Goal: Information Seeking & Learning: Find specific fact

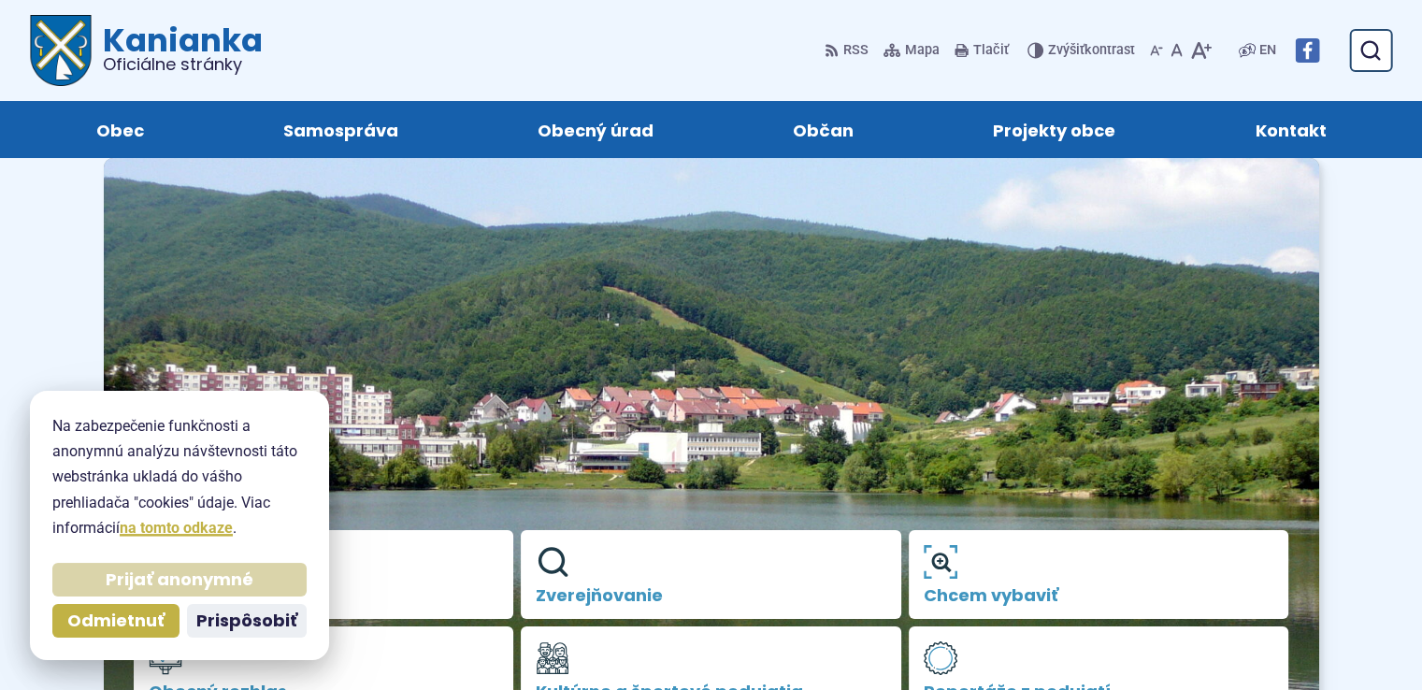
click at [165, 578] on span "Prijať anonymné" at bounding box center [180, 581] width 148 height 22
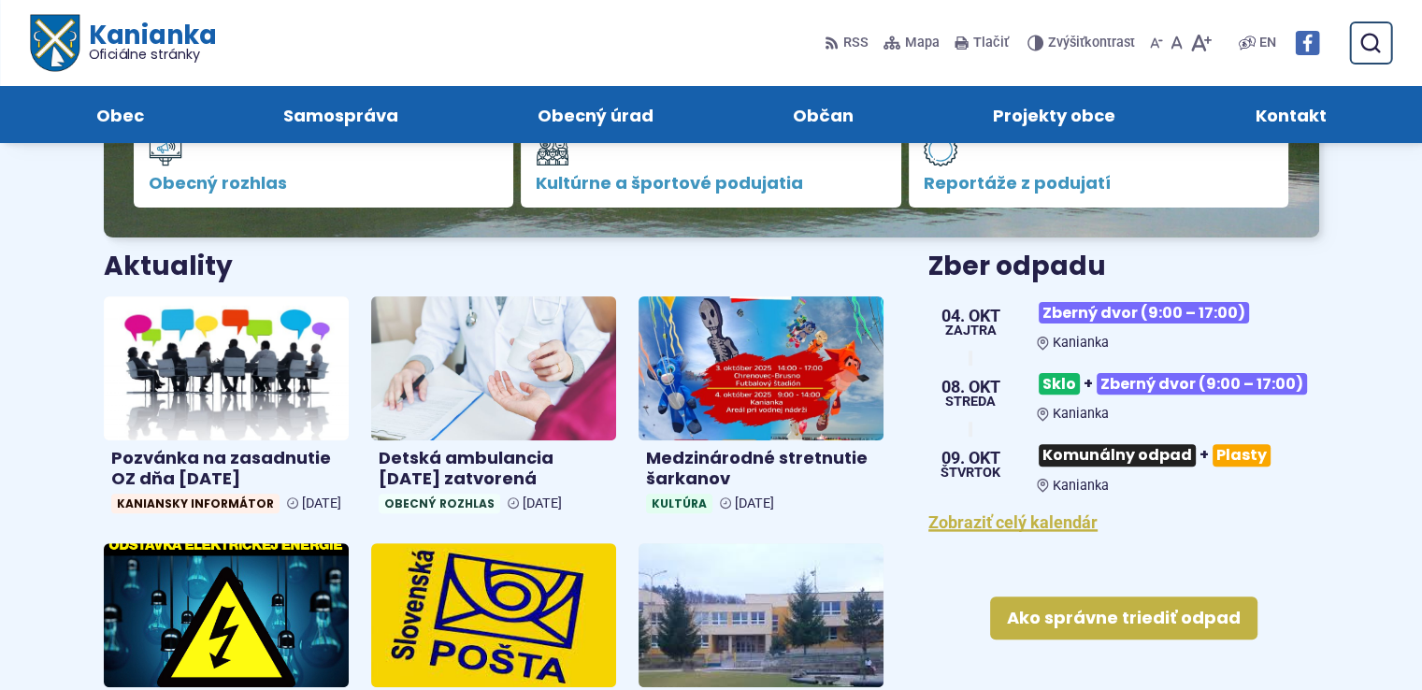
scroll to position [501, 0]
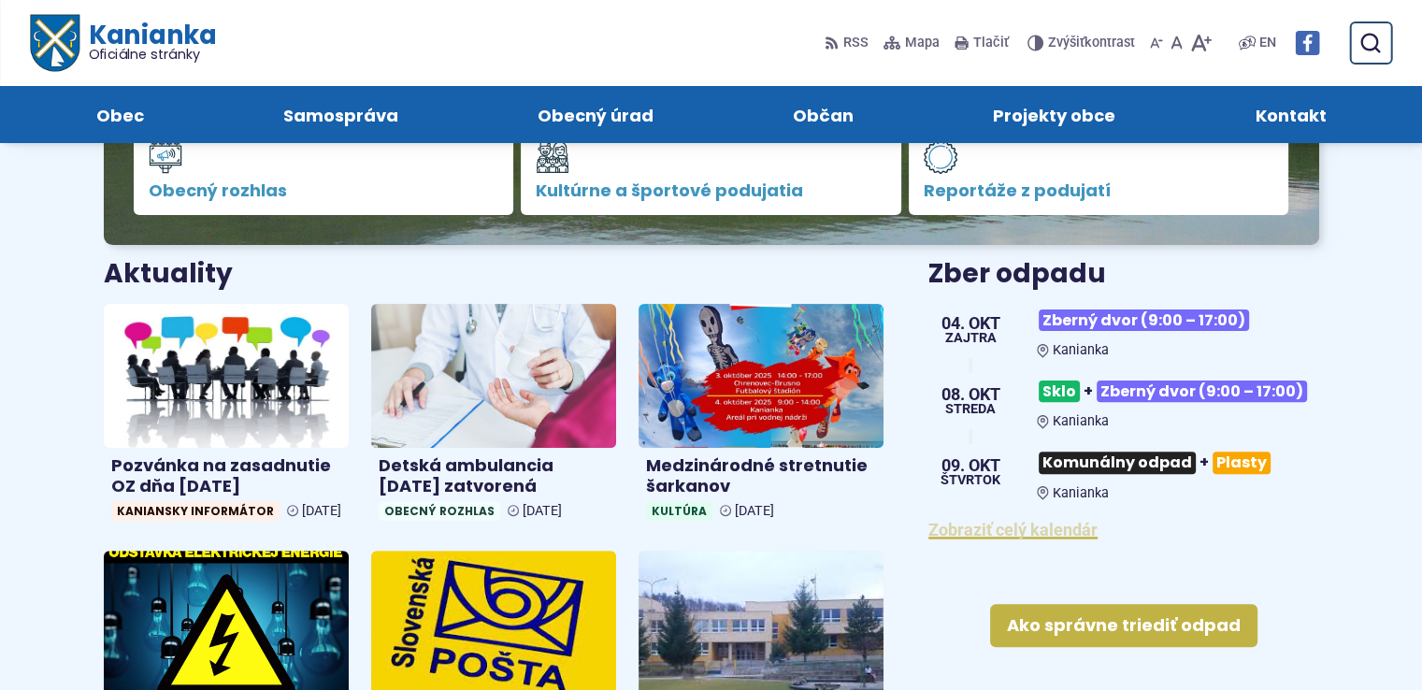
click at [1040, 529] on link "Zobraziť celý kalendár" at bounding box center [1013, 530] width 169 height 20
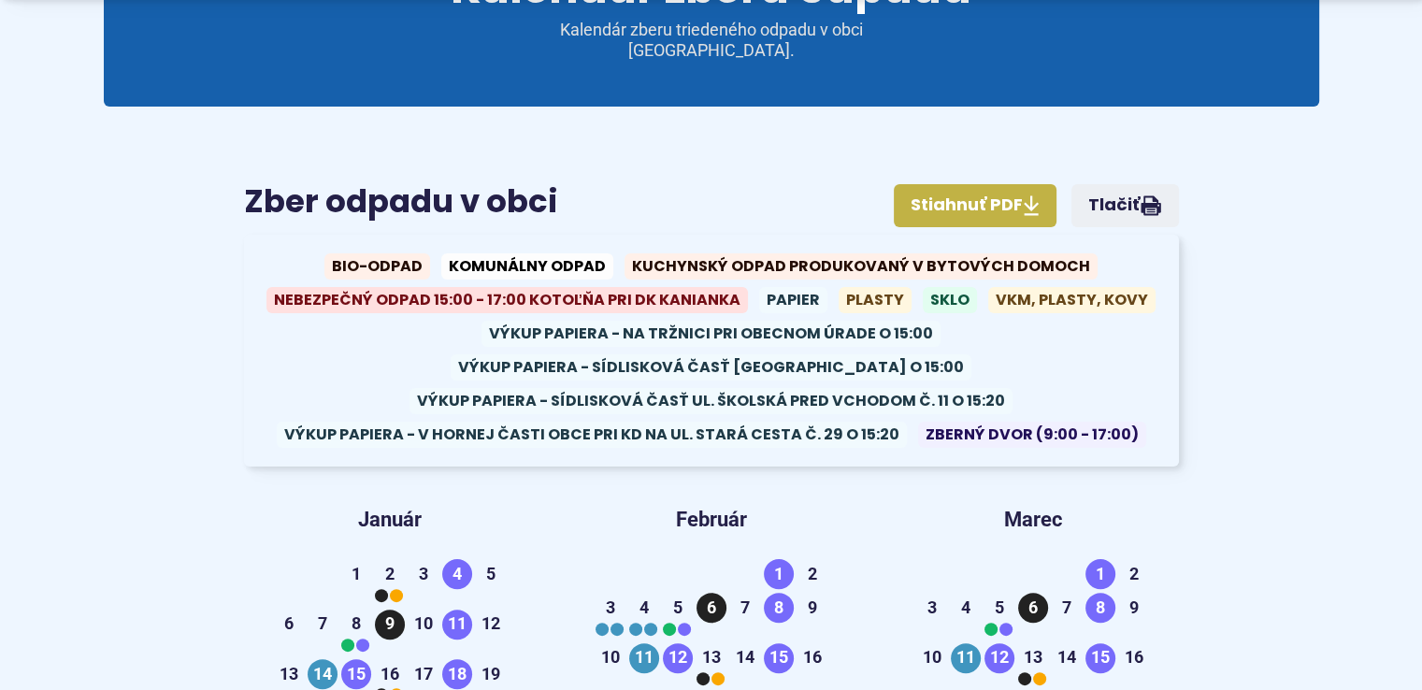
scroll to position [311, 0]
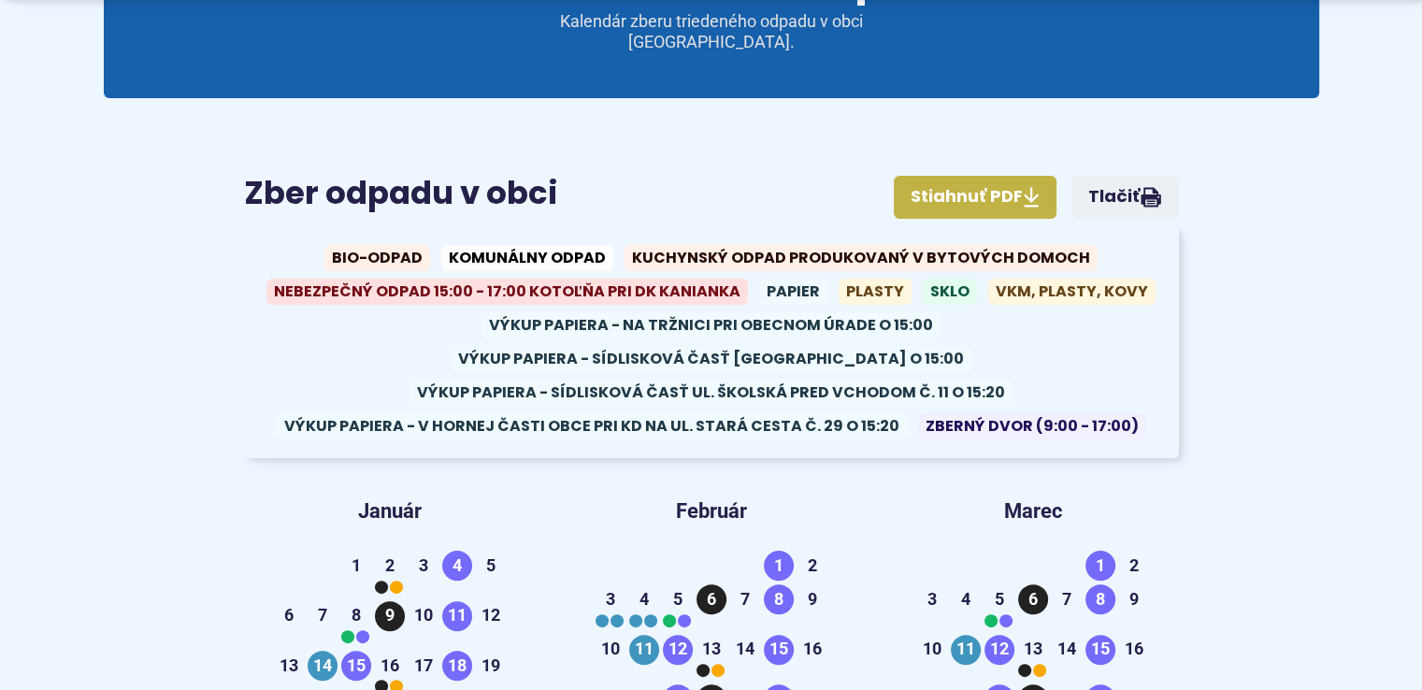
click at [1006, 413] on span "Zberný dvor (9:00 - 17:00)" at bounding box center [1032, 426] width 228 height 26
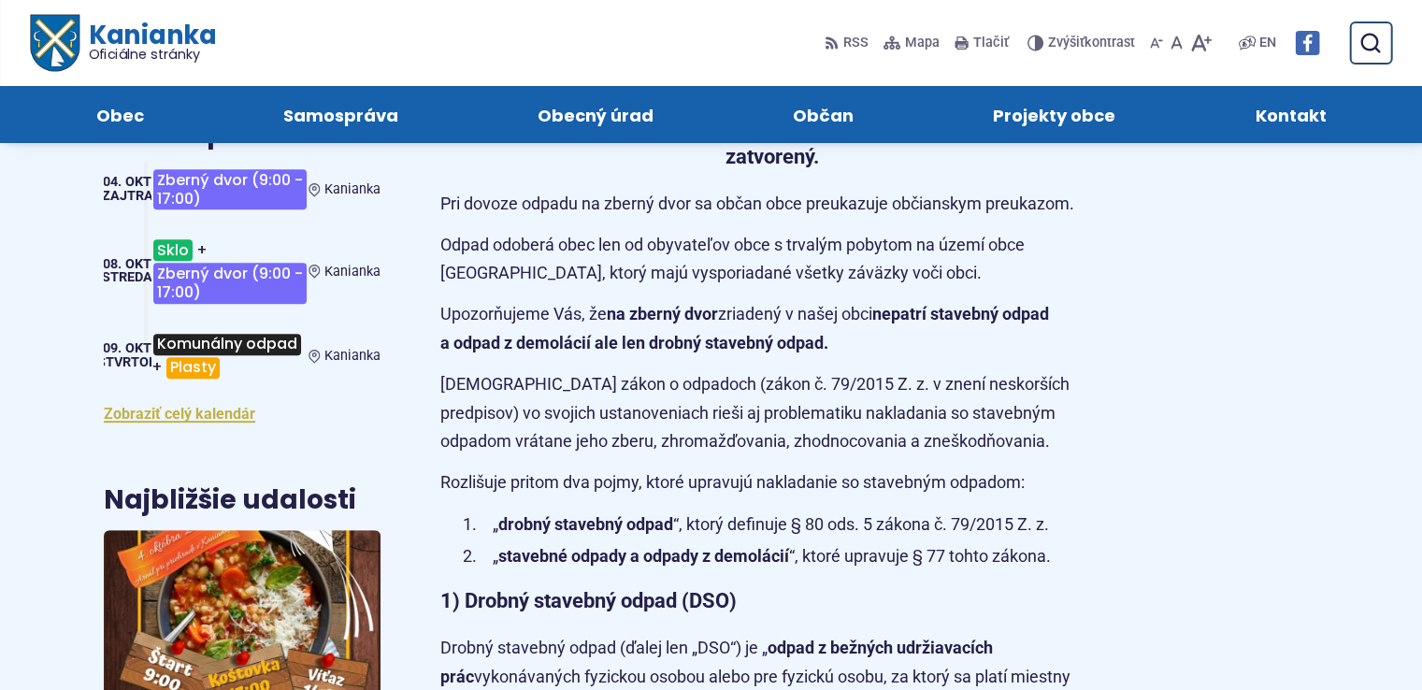
scroll to position [748, 0]
